Goal: Transaction & Acquisition: Purchase product/service

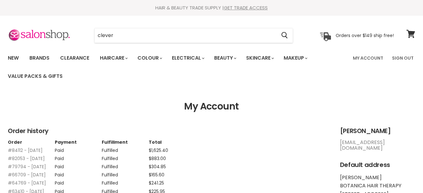
type input "clever"
type input "curl"
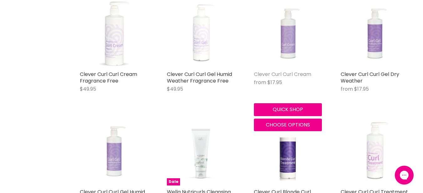
scroll to position [401, 0]
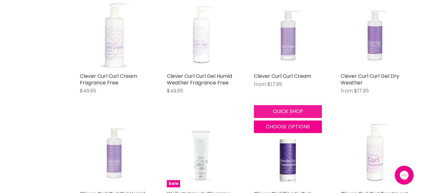
click at [284, 115] on button "Quick shop" at bounding box center [288, 111] width 68 height 13
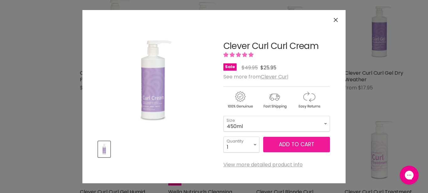
click at [301, 143] on span "Add to cart" at bounding box center [296, 144] width 35 height 8
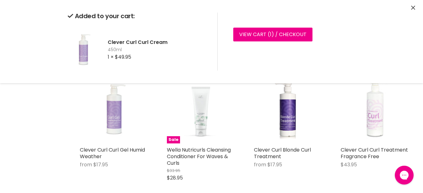
scroll to position [444, 0]
click at [120, 121] on img "Main content" at bounding box center [113, 109] width 51 height 68
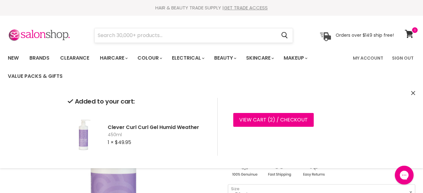
click at [222, 34] on input "Search" at bounding box center [186, 35] width 182 height 14
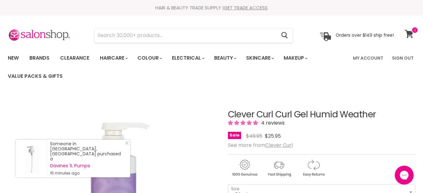
click at [416, 31] on span at bounding box center [415, 30] width 7 height 7
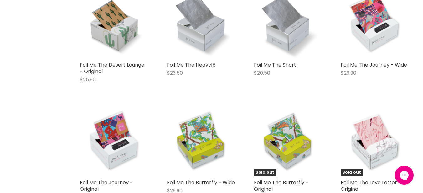
scroll to position [525, 0]
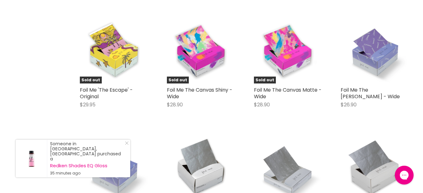
scroll to position [851, 0]
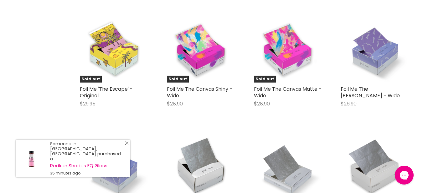
click at [124, 147] on link "Close Icon" at bounding box center [125, 144] width 6 height 6
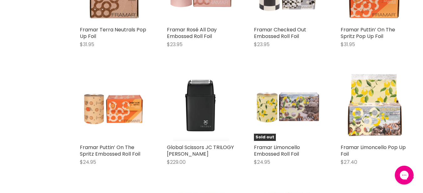
scroll to position [2024, 0]
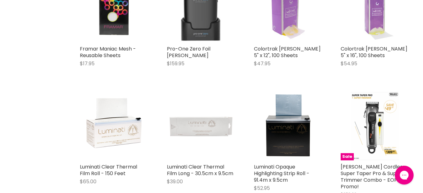
scroll to position [2713, 0]
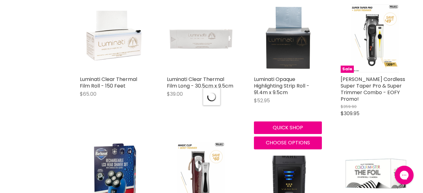
click at [283, 33] on img "Main content" at bounding box center [287, 38] width 51 height 68
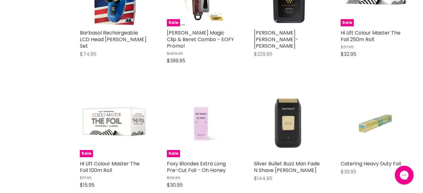
scroll to position [816, 0]
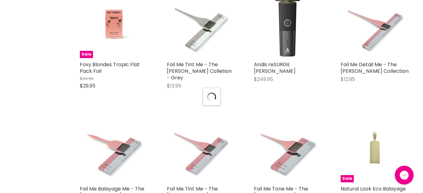
scroll to position [1408, 0]
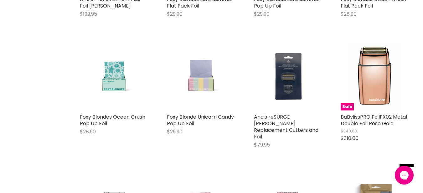
scroll to position [2722, 0]
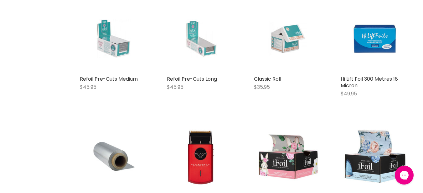
scroll to position [1035, 0]
